Goal: Transaction & Acquisition: Purchase product/service

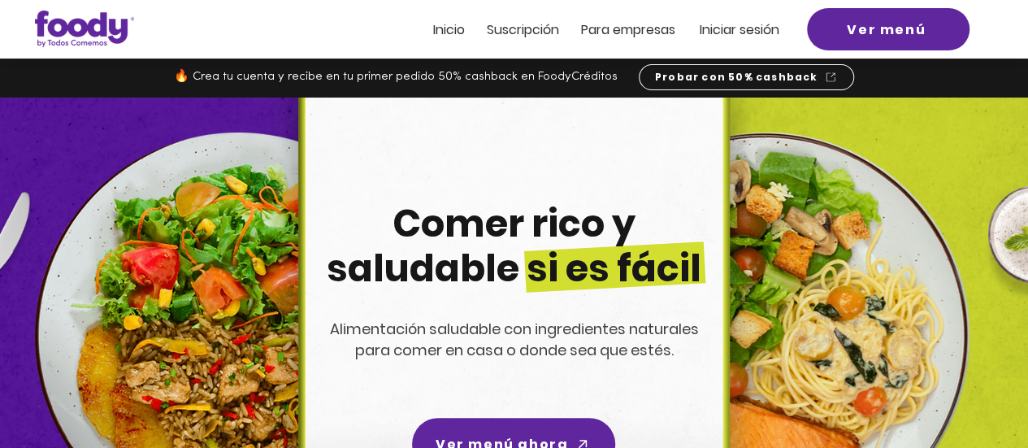
click at [509, 26] on span "Suscripción" at bounding box center [523, 29] width 72 height 19
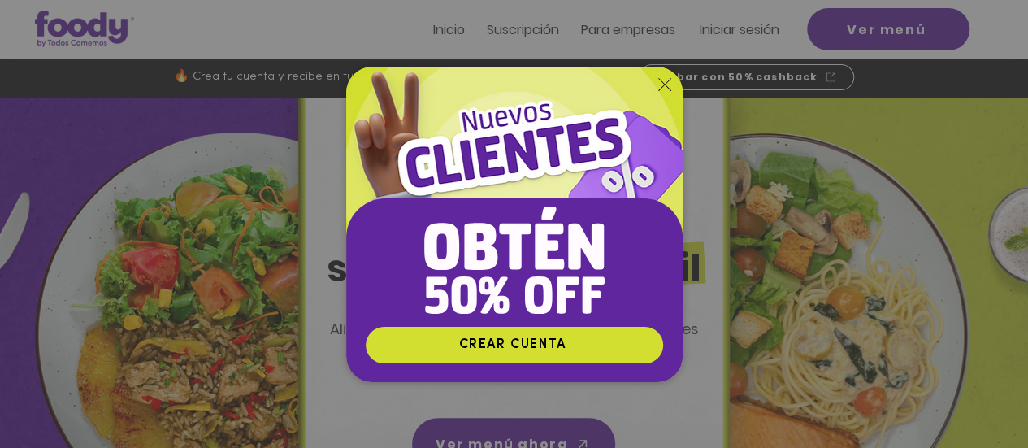
click at [647, 88] on img "Nuevos suscriptores 50% off" at bounding box center [514, 196] width 336 height 259
click at [655, 89] on img "Nuevos suscriptores 50% off" at bounding box center [514, 196] width 336 height 259
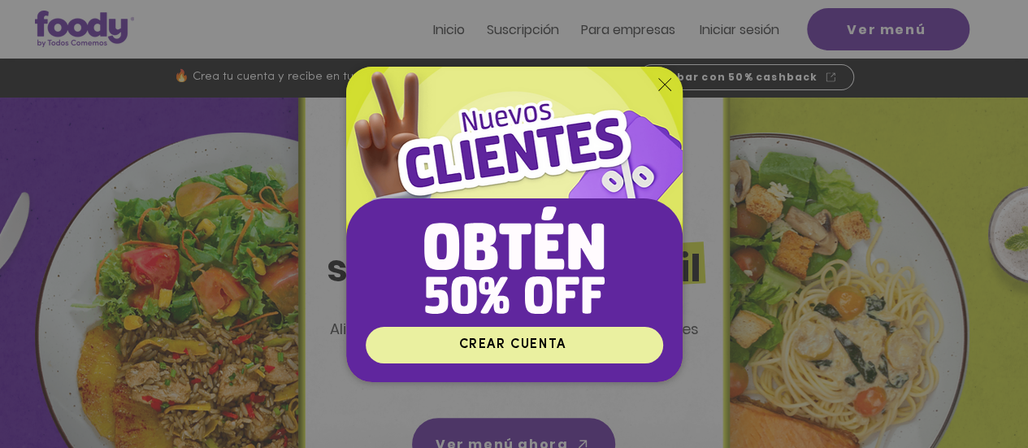
click at [518, 348] on span "CREAR CUENTA" at bounding box center [511, 344] width 107 height 13
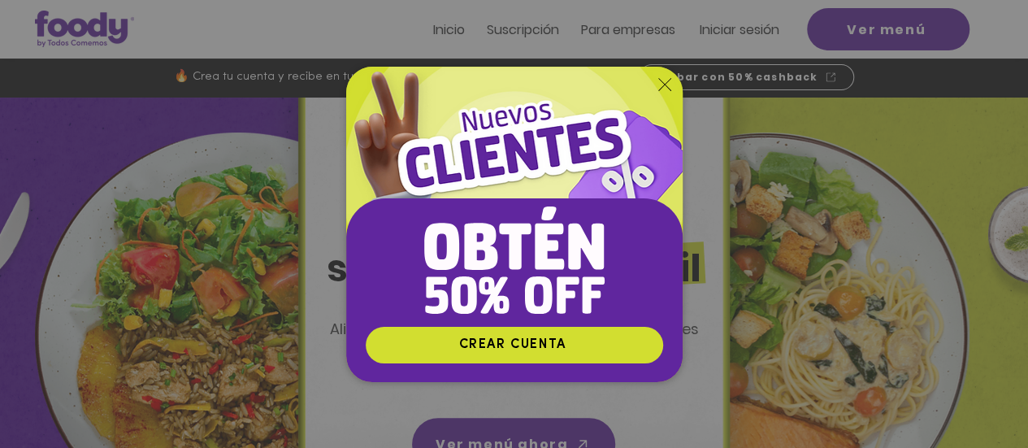
click at [661, 85] on icon "Volver al sitio" at bounding box center [664, 84] width 13 height 13
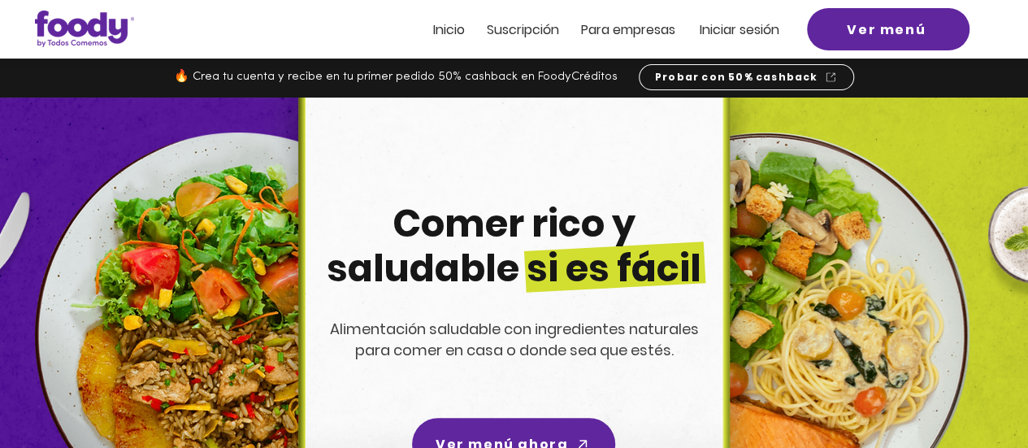
click at [500, 41] on div at bounding box center [514, 29] width 1028 height 58
click at [503, 37] on span "Suscripción" at bounding box center [523, 29] width 72 height 19
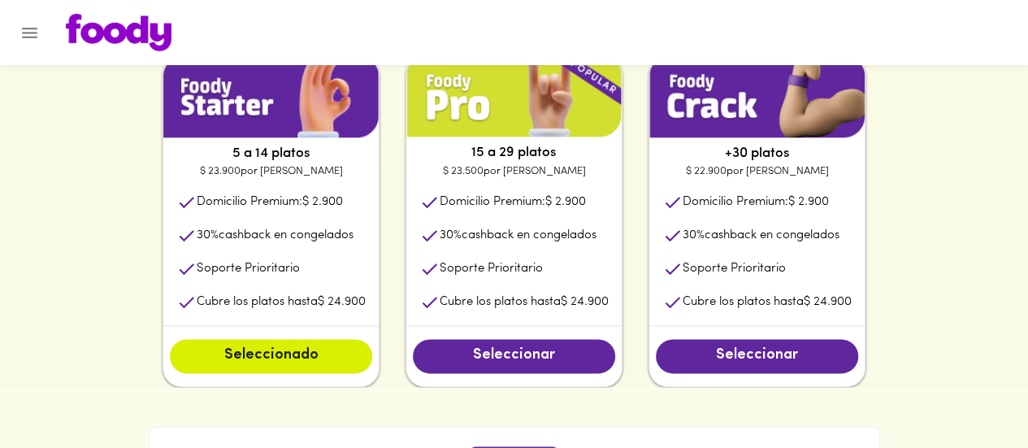
scroll to position [866, 0]
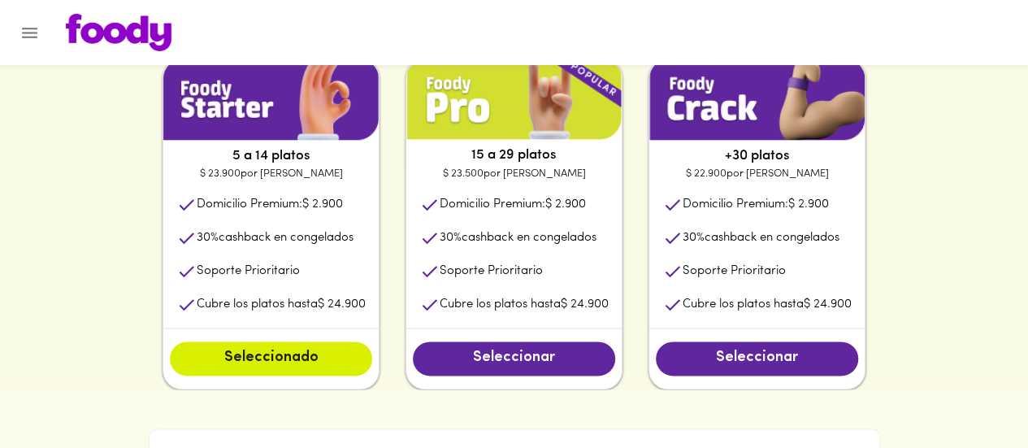
drag, startPoint x: 1039, startPoint y: 129, endPoint x: 491, endPoint y: 419, distance: 619.6
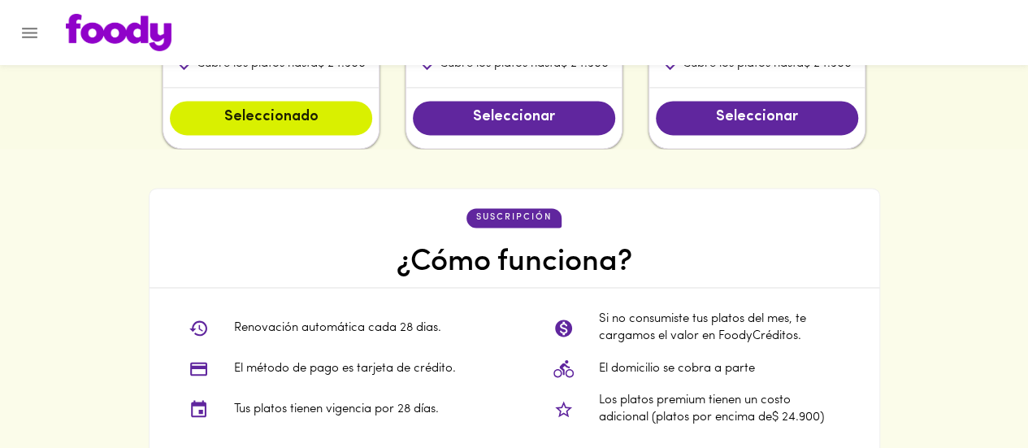
scroll to position [990, 0]
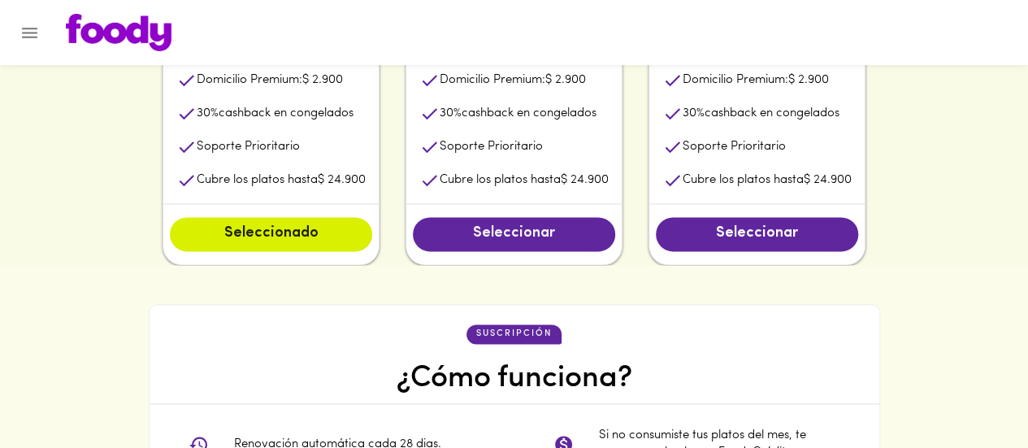
click at [539, 234] on span "Seleccionar" at bounding box center [514, 234] width 170 height 18
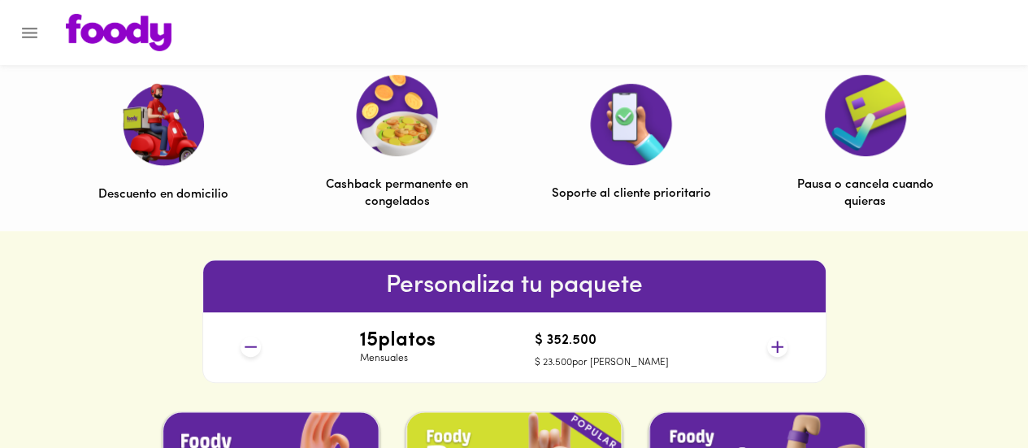
scroll to position [0, 0]
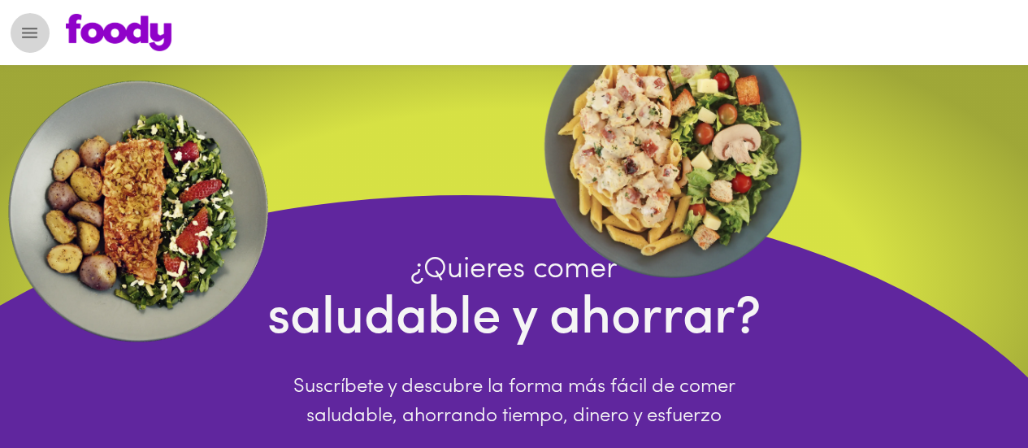
click at [19, 38] on icon "Menu" at bounding box center [29, 33] width 20 height 20
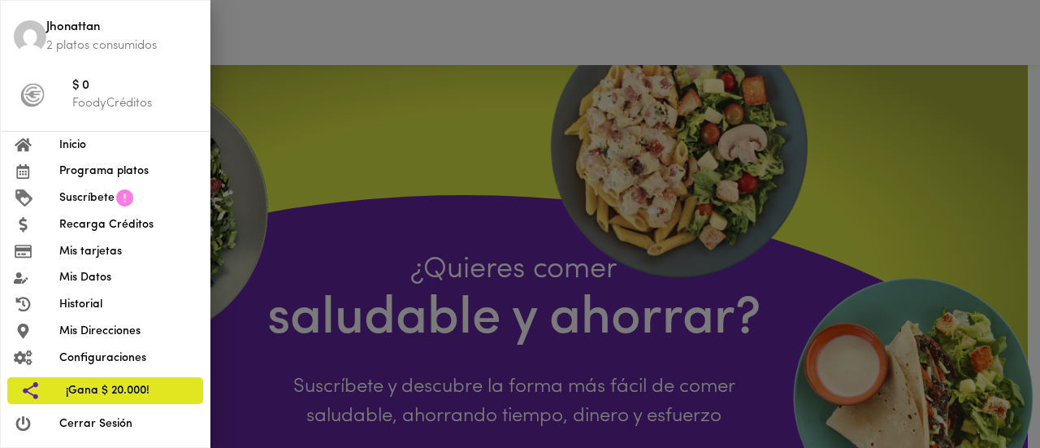
click at [92, 145] on span "Inicio" at bounding box center [127, 144] width 137 height 17
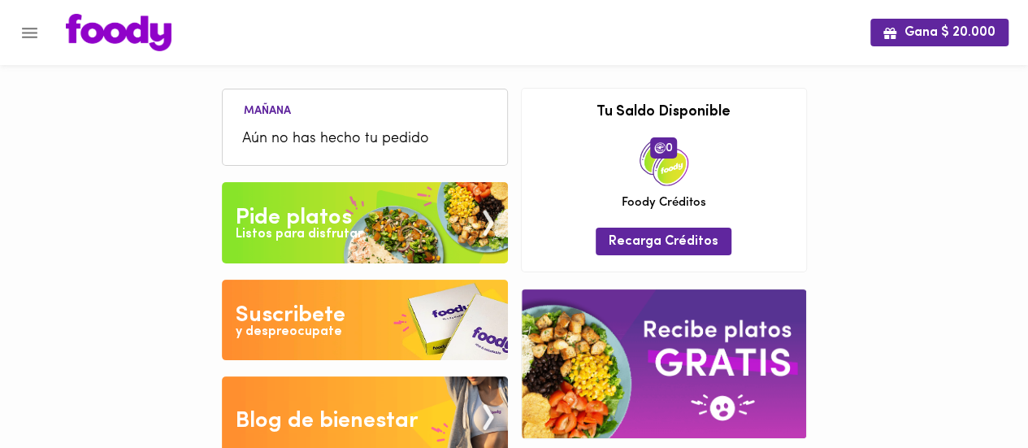
click at [297, 204] on div "Pide platos" at bounding box center [294, 217] width 116 height 32
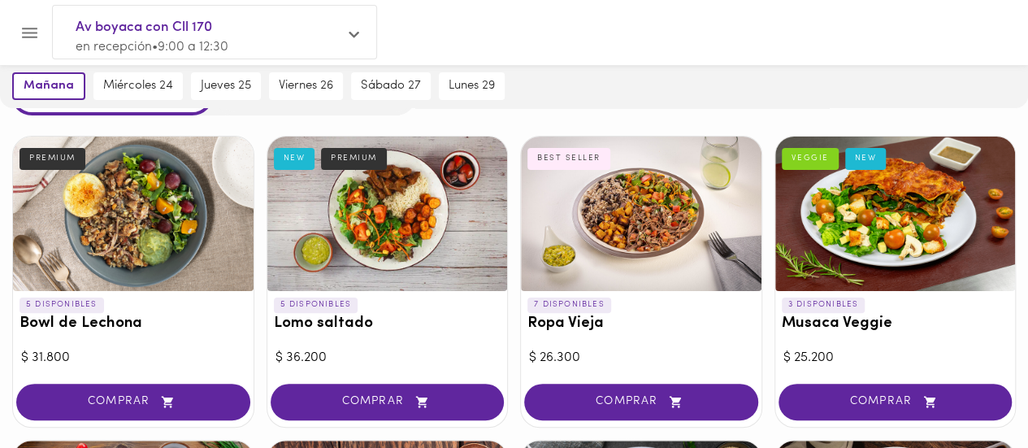
scroll to position [88, 0]
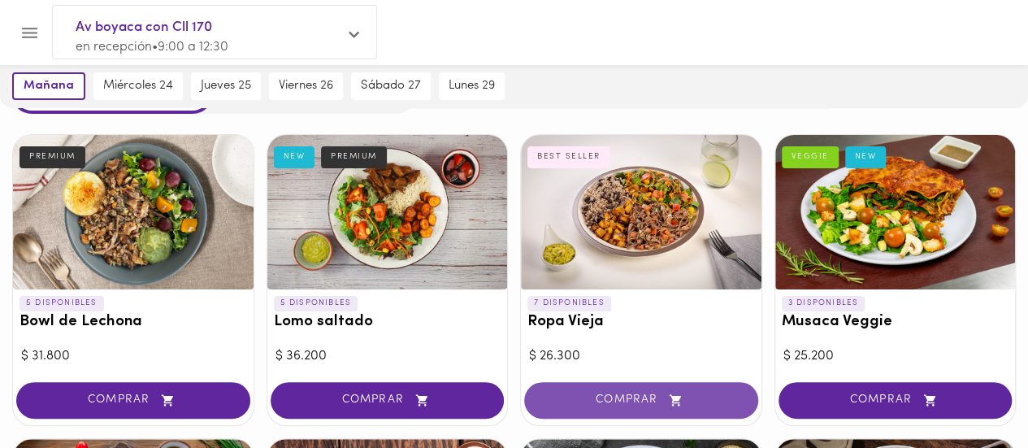
click at [635, 399] on span "COMPRAR" at bounding box center [640, 400] width 193 height 14
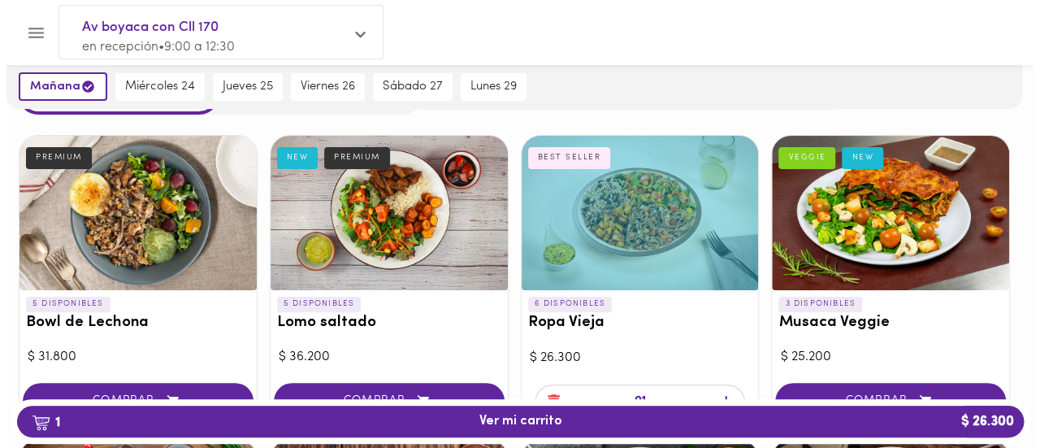
scroll to position [89, 0]
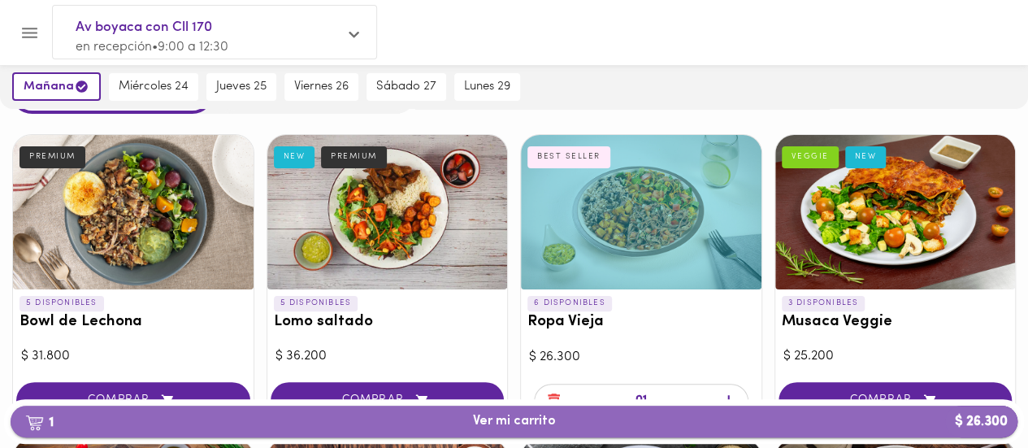
click at [572, 418] on span "1 Ver mi carrito $ 26.300" at bounding box center [514, 420] width 981 height 15
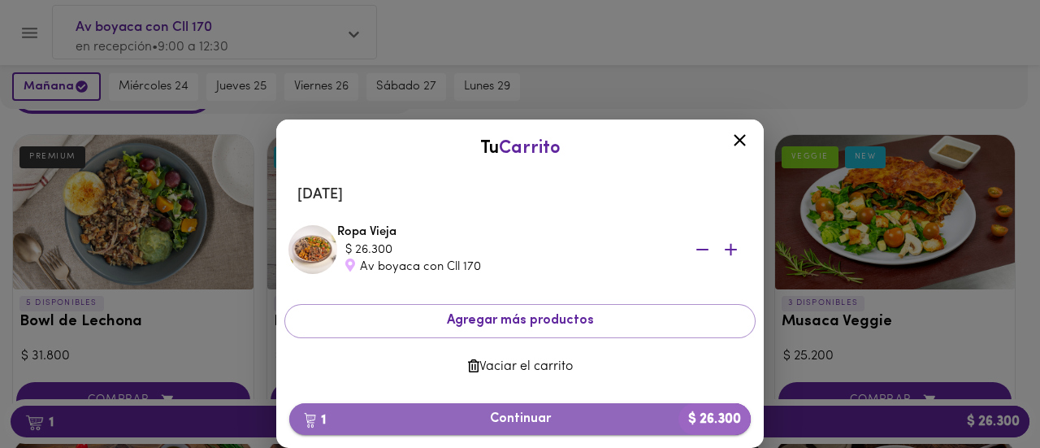
click at [488, 420] on span "1 Continuar $ 26.300" at bounding box center [519, 418] width 435 height 15
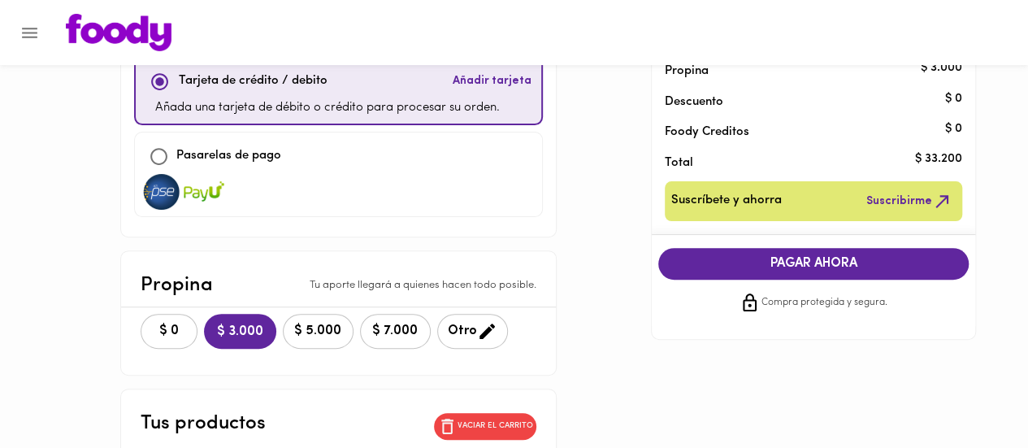
scroll to position [160, 0]
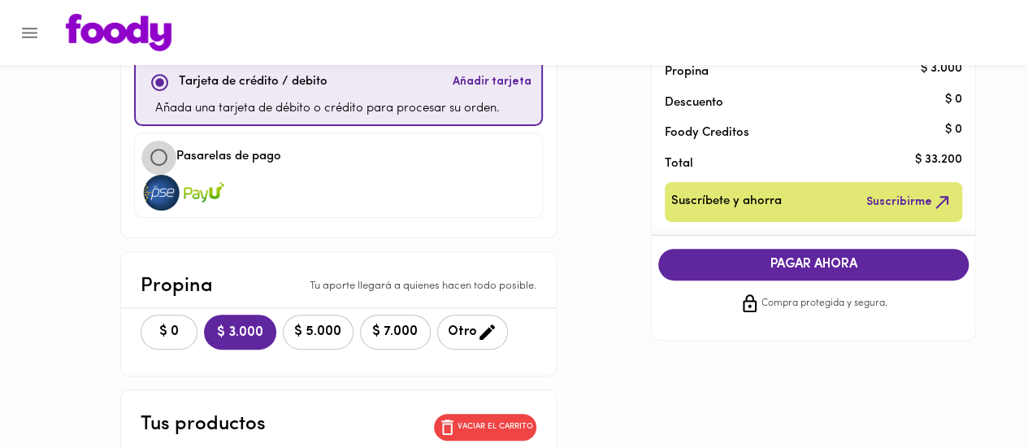
click at [172, 148] on input "checkbox" at bounding box center [158, 157] width 35 height 35
checkbox input "true"
checkbox input "false"
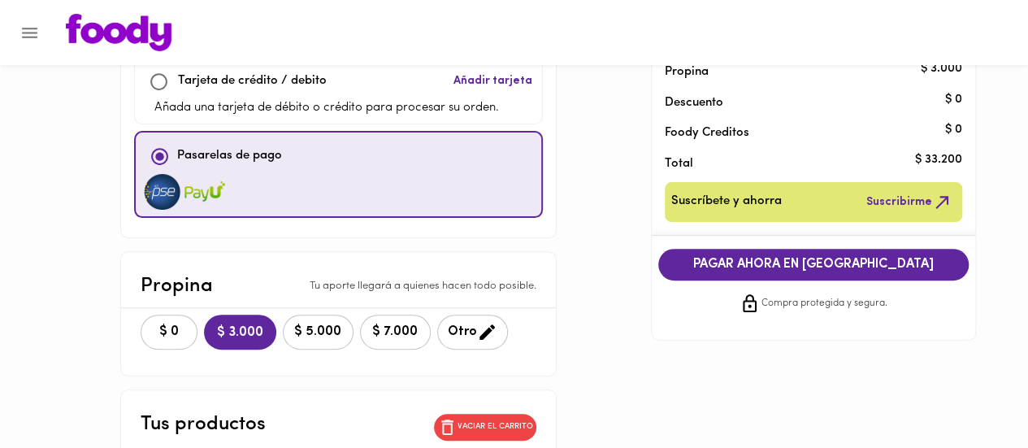
scroll to position [234, 0]
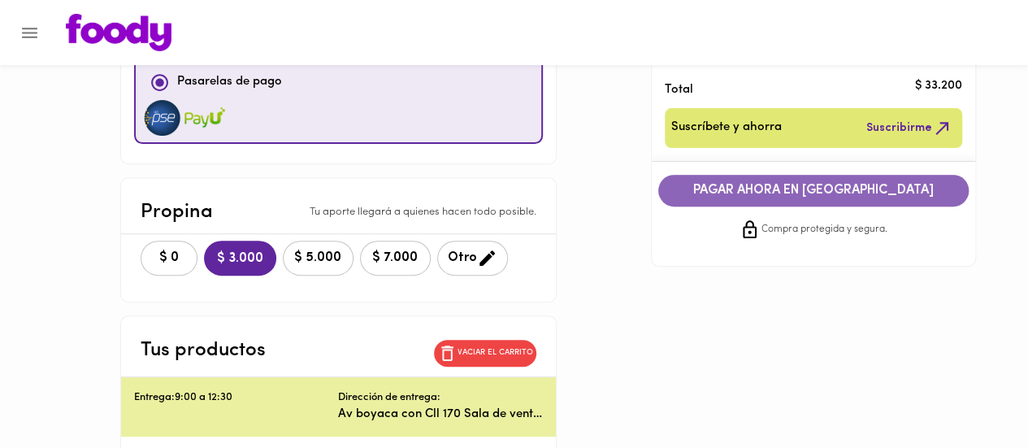
click at [832, 193] on span "PAGAR AHORA EN [GEOGRAPHIC_DATA]" at bounding box center [813, 190] width 278 height 15
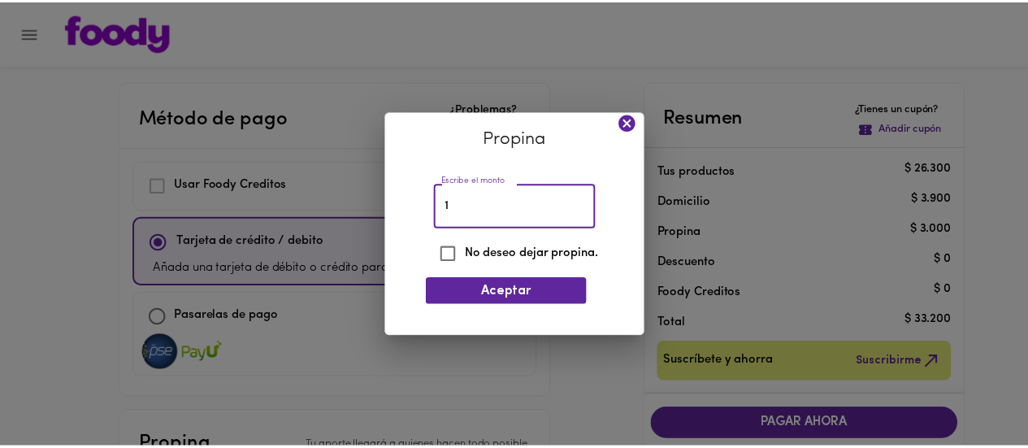
scroll to position [296, 0]
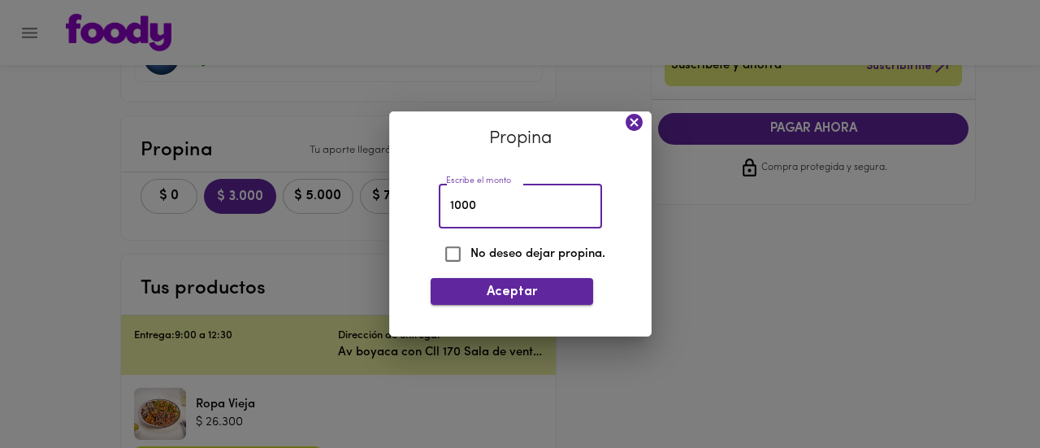
type input "1000"
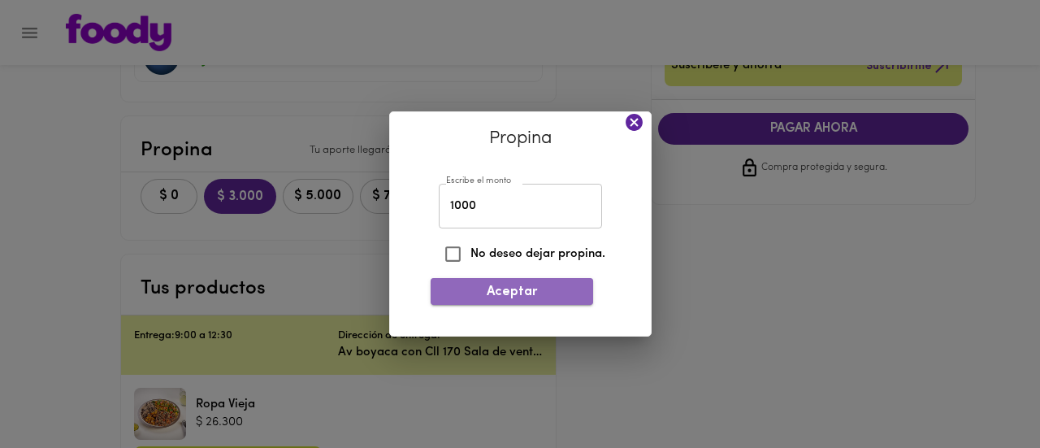
click at [514, 286] on span "Aceptar" at bounding box center [512, 291] width 136 height 15
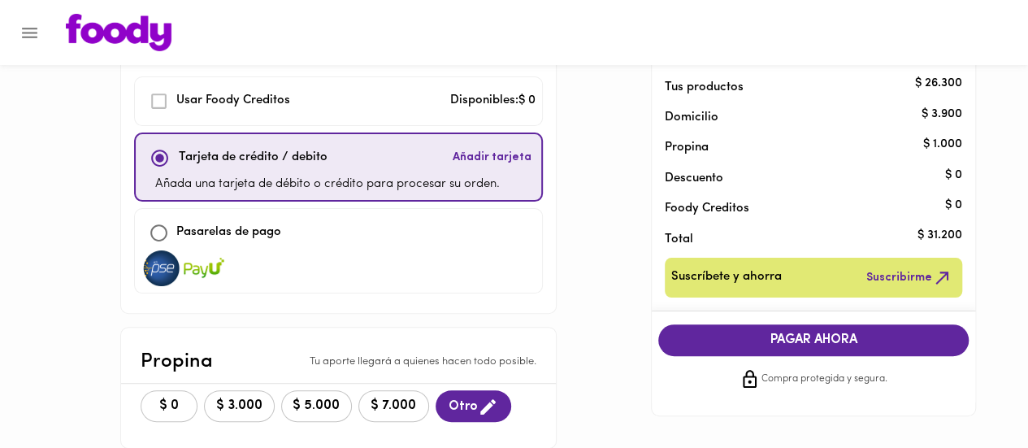
scroll to position [84, 0]
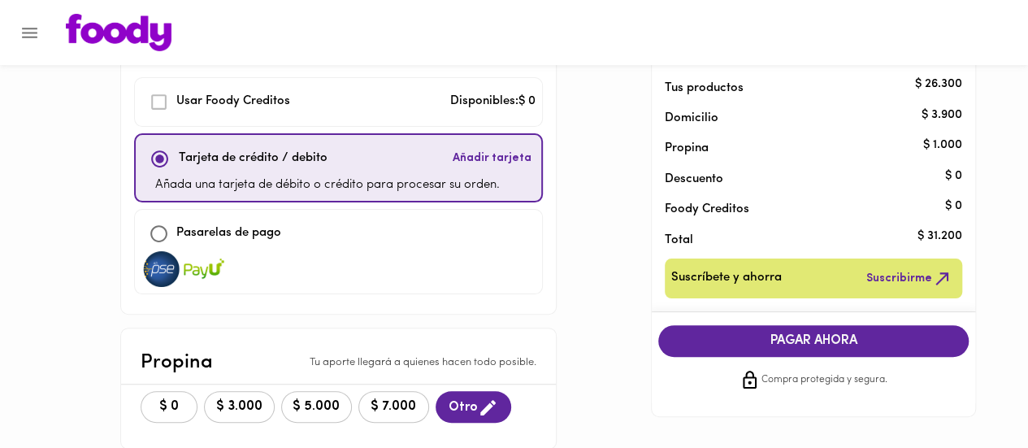
click at [805, 342] on span "PAGAR AHORA" at bounding box center [813, 340] width 278 height 15
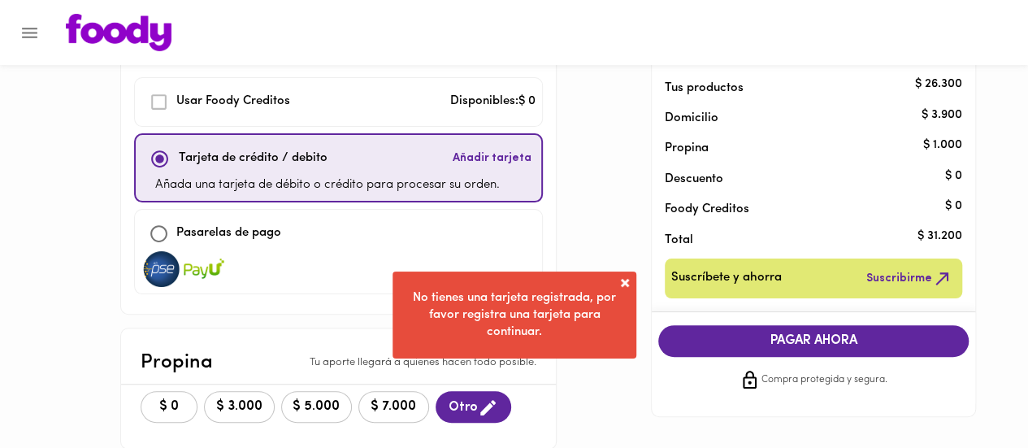
click at [629, 285] on span at bounding box center [625, 283] width 16 height 16
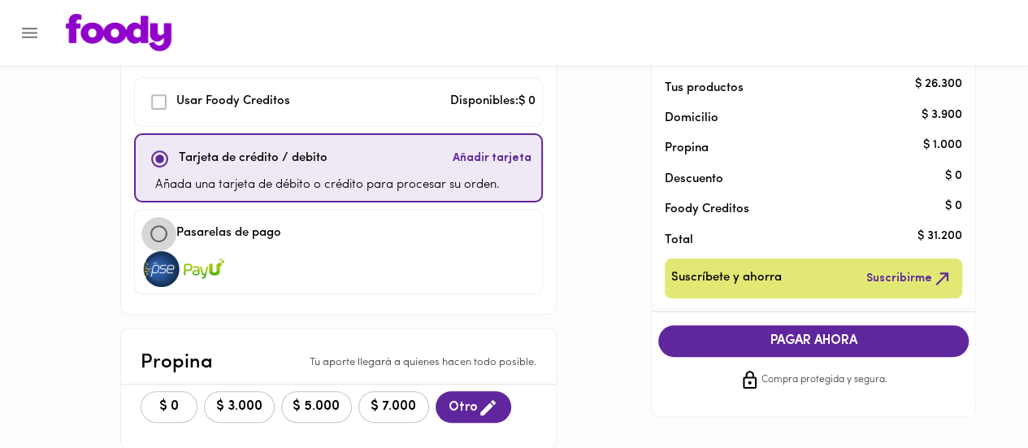
click at [167, 235] on input "checkbox" at bounding box center [158, 233] width 35 height 35
checkbox input "true"
checkbox input "false"
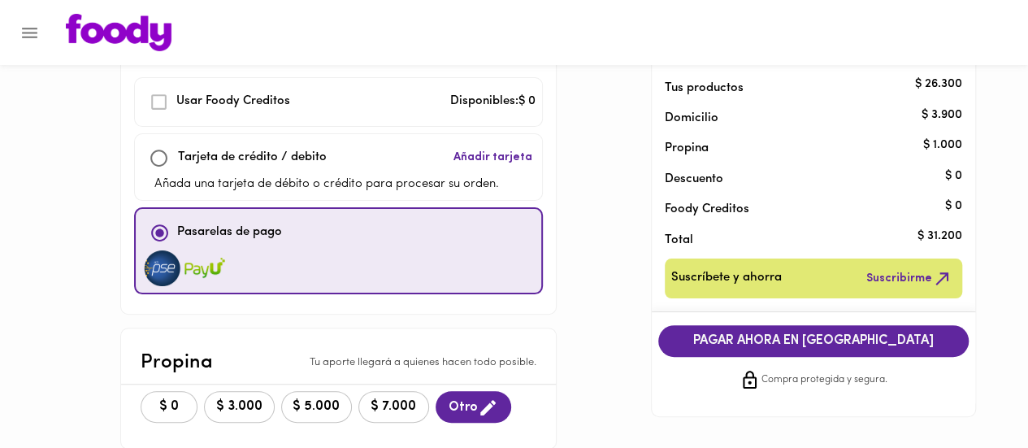
click at [780, 339] on span "PAGAR AHORA EN PASARELA" at bounding box center [813, 340] width 278 height 15
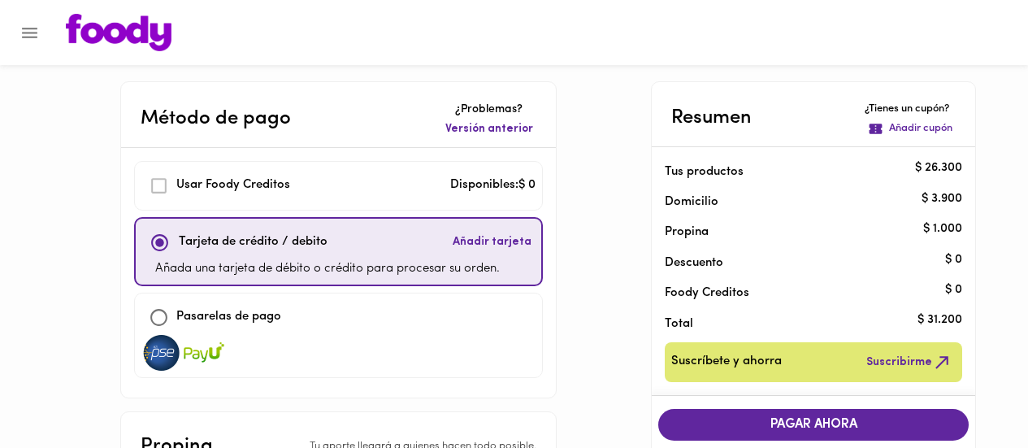
scroll to position [84, 0]
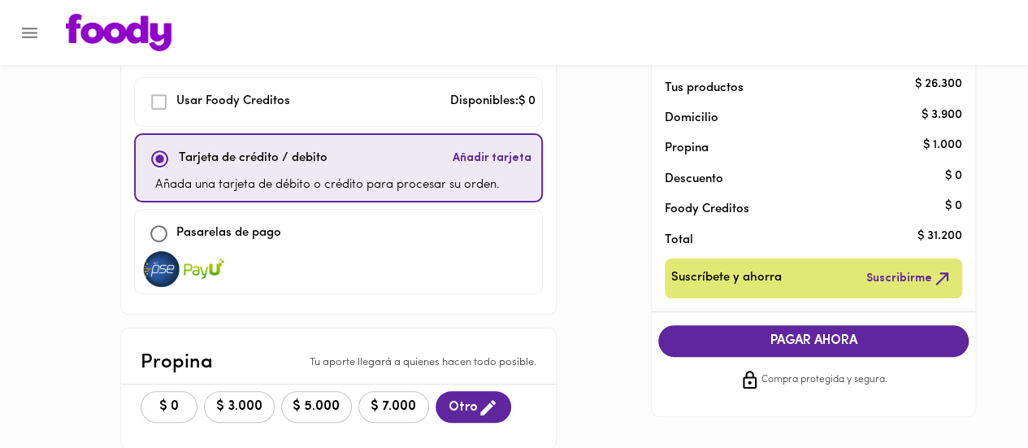
click at [489, 155] on span "Añadir tarjeta" at bounding box center [491, 158] width 79 height 16
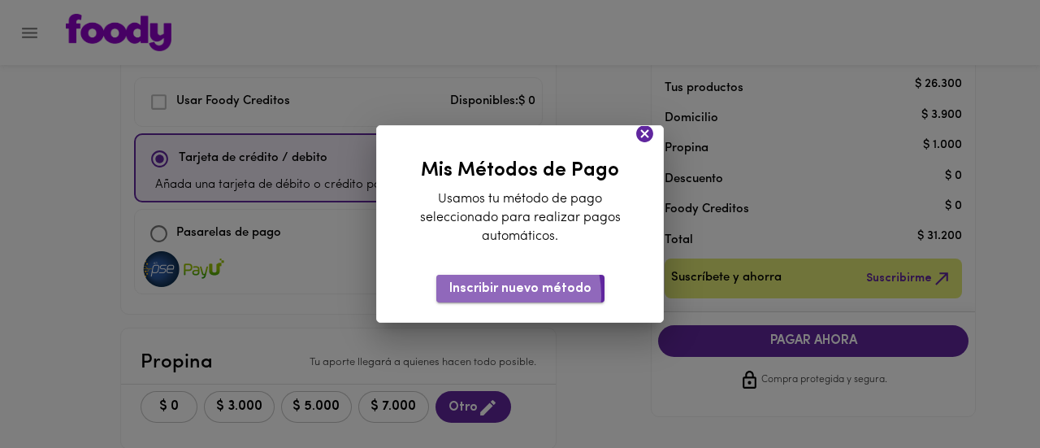
click at [503, 295] on span "Inscribir nuevo método" at bounding box center [520, 288] width 142 height 15
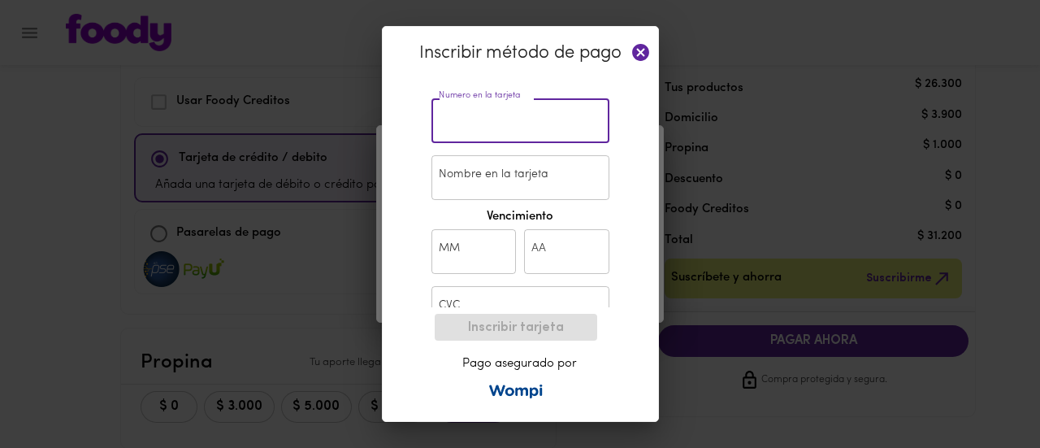
click at [552, 109] on input "text" at bounding box center [520, 120] width 178 height 45
type input "[CREDIT_CARD_NUMBER]"
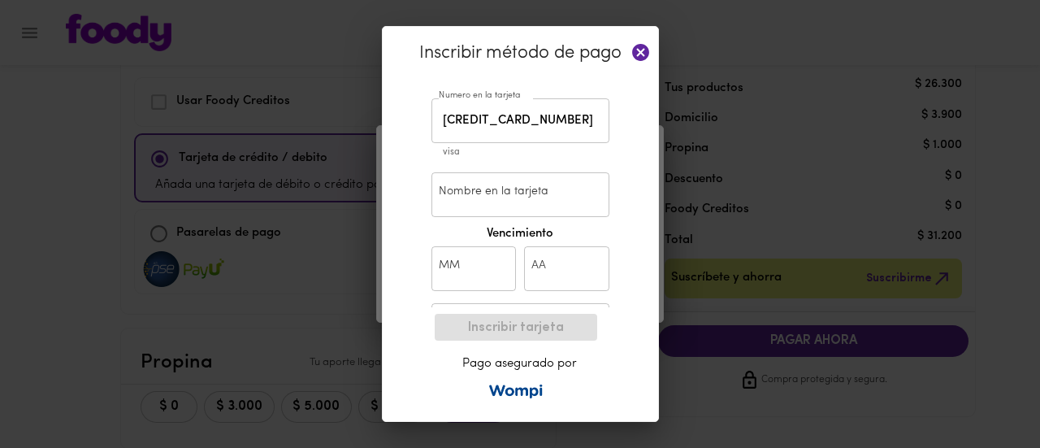
type input "[PERSON_NAME] [PERSON_NAME]"
type input "12"
type input "20"
type input "842"
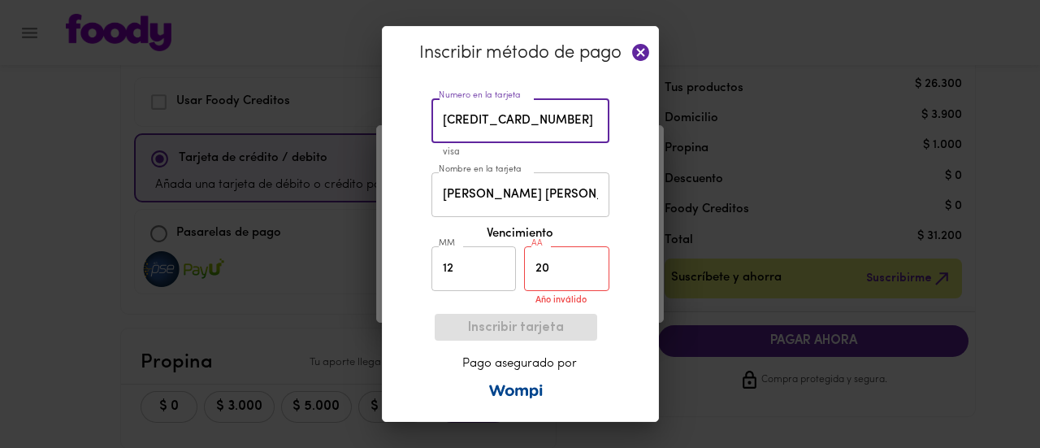
click at [561, 277] on input "20" at bounding box center [566, 268] width 85 height 45
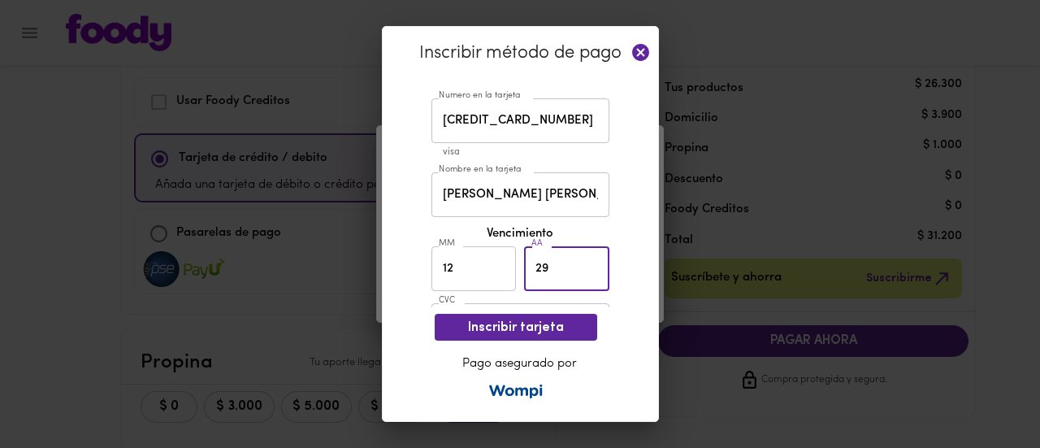
type input "29"
click at [625, 223] on div "Inscribir método de pago Numero en la tarjeta [CREDIT_CARD_NUMBER] Numero en la…" at bounding box center [520, 224] width 277 height 396
click at [421, 253] on div "Inscribir método de pago Numero en la tarjeta [CREDIT_CARD_NUMBER] Numero en la…" at bounding box center [520, 224] width 277 height 396
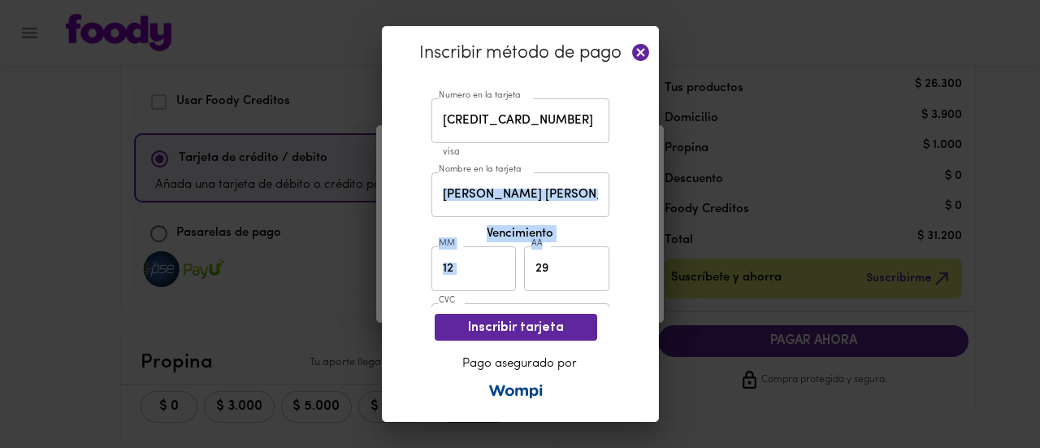
drag, startPoint x: 660, startPoint y: 187, endPoint x: 658, endPoint y: 245, distance: 57.7
click at [658, 245] on div "Inscribir método de pago Numero en la tarjeta 4924 8947 5067 9368 Numero en la …" at bounding box center [520, 224] width 1040 height 448
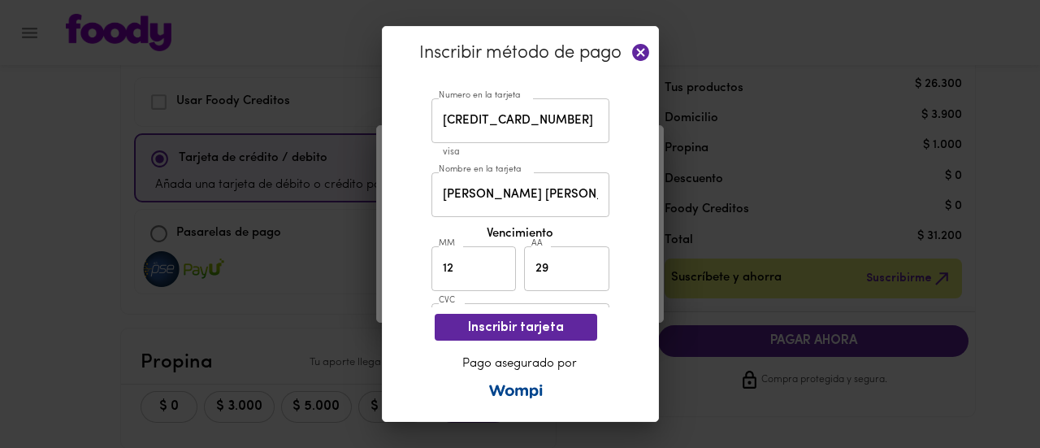
click at [531, 305] on input "842" at bounding box center [520, 325] width 178 height 45
click at [533, 323] on span "Inscribir tarjeta" at bounding box center [516, 327] width 136 height 15
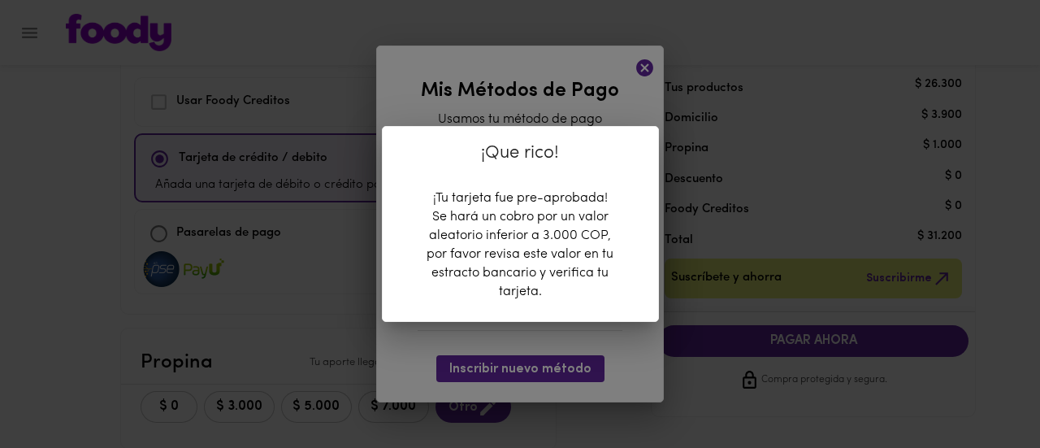
click at [588, 350] on div "¡Que rico! ¡Tu tarjeta fue pre-aprobada! Se hará un cobro por un valor aleatori…" at bounding box center [520, 224] width 1040 height 448
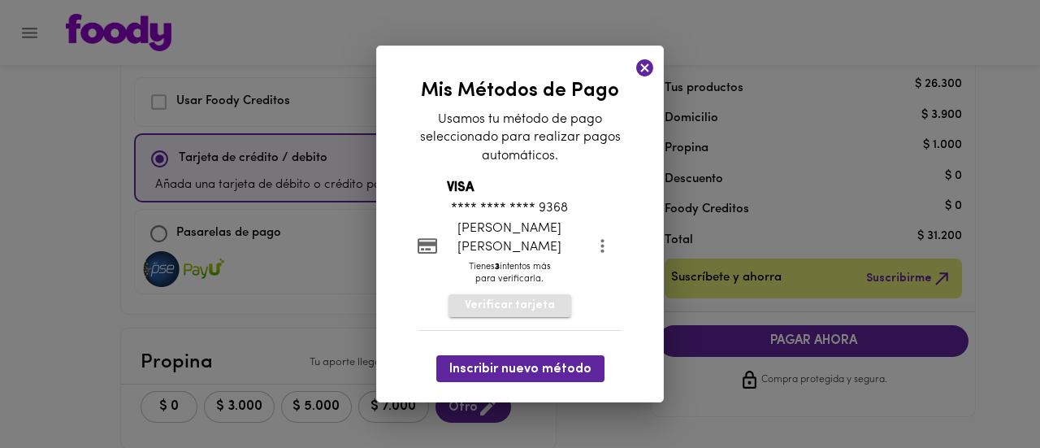
click at [513, 314] on span "Verificar tarjeta" at bounding box center [510, 305] width 90 height 16
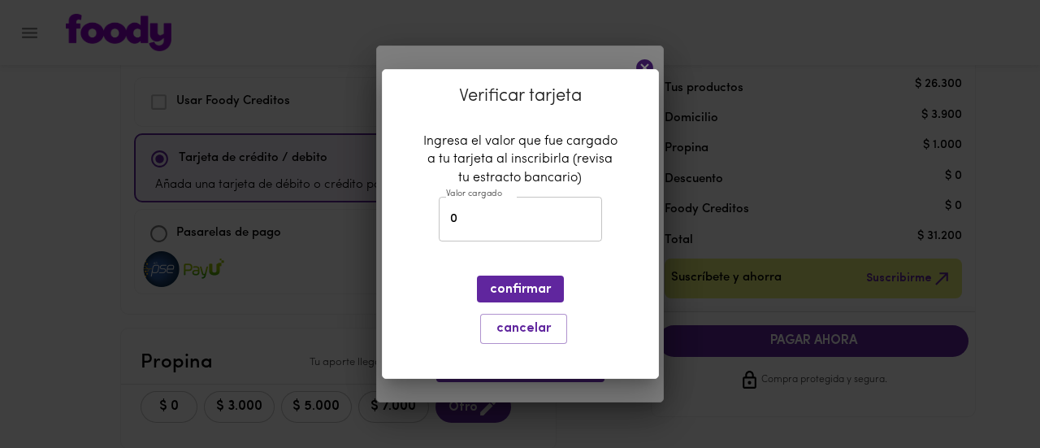
click at [520, 240] on input "0" at bounding box center [520, 219] width 163 height 45
type input "0"
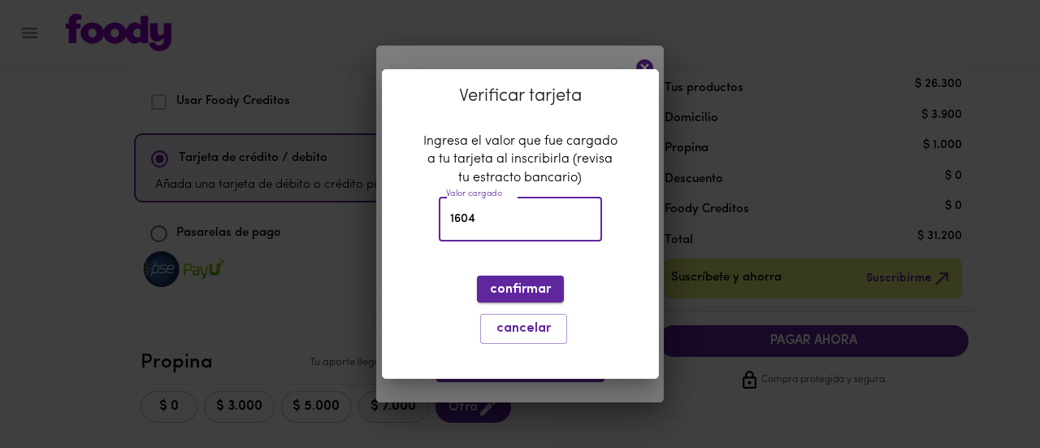
type input "1604"
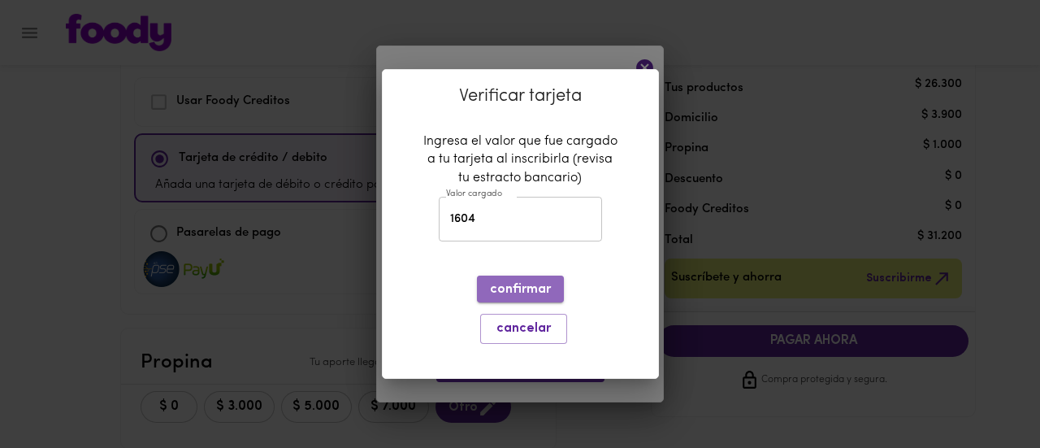
click at [532, 288] on span "confirmar" at bounding box center [520, 289] width 61 height 15
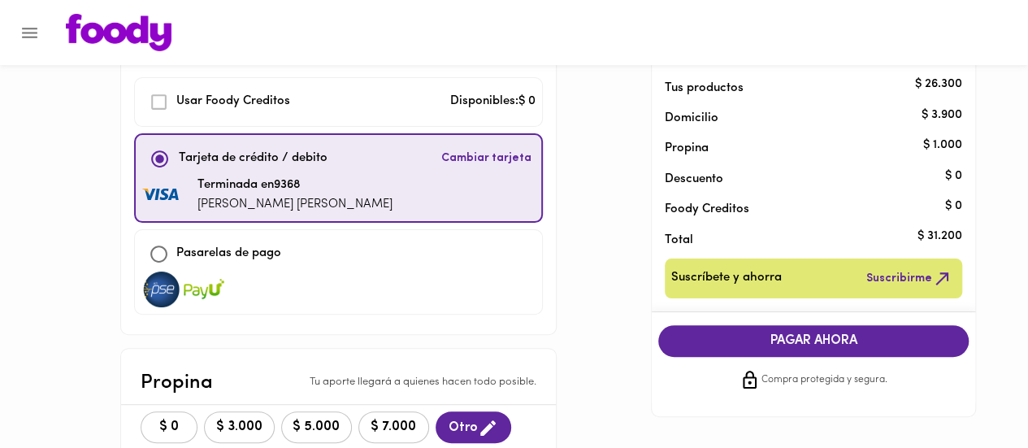
click at [794, 340] on span "PAGAR AHORA" at bounding box center [813, 340] width 278 height 15
